Goal: Task Accomplishment & Management: Manage account settings

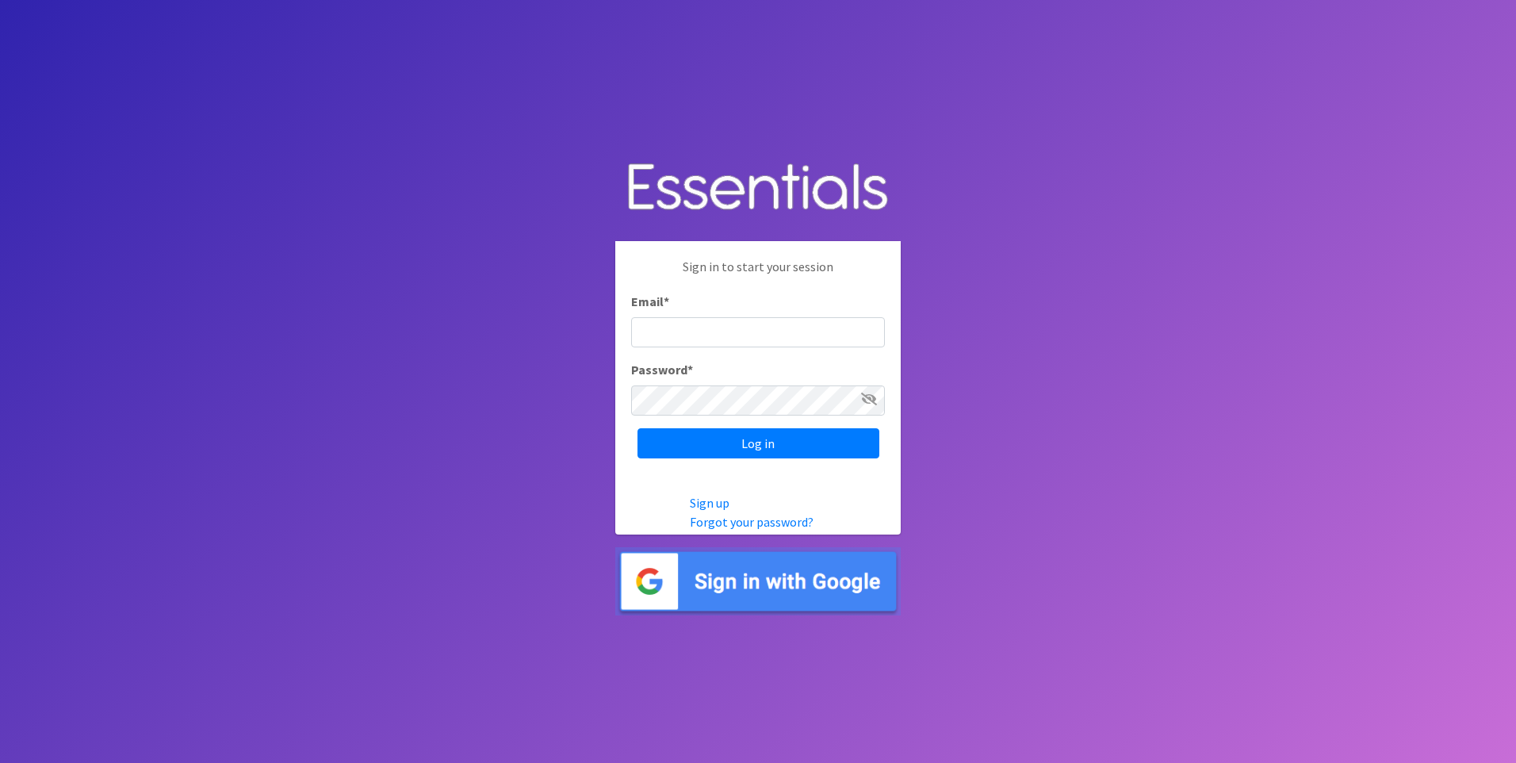
click at [715, 324] on input "Email *" at bounding box center [758, 332] width 254 height 30
type input "aornelas@capoc.org"
click at [638, 428] on input "Log in" at bounding box center [759, 443] width 242 height 30
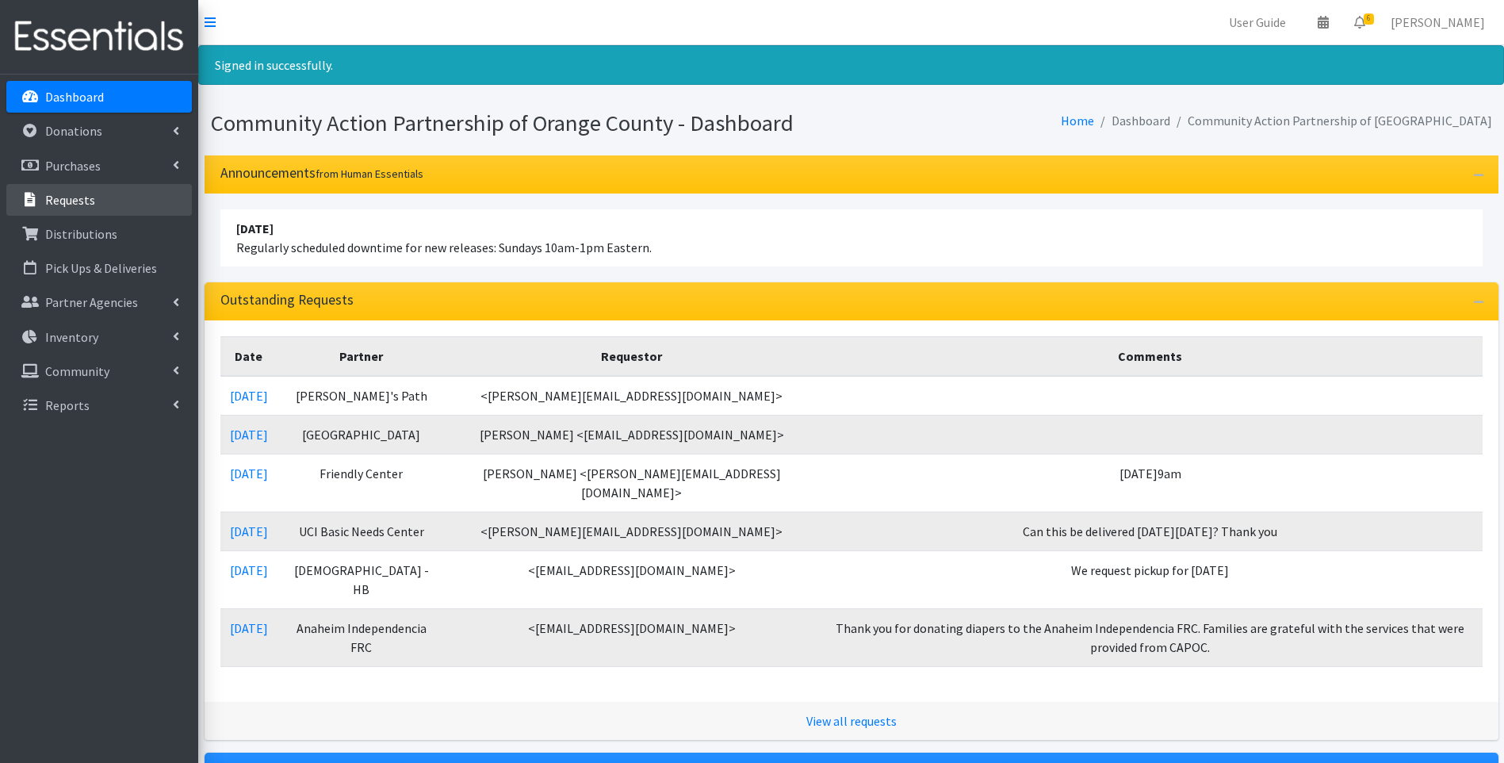
click at [113, 203] on link "Requests" at bounding box center [99, 200] width 186 height 32
